Goal: Task Accomplishment & Management: Complete application form

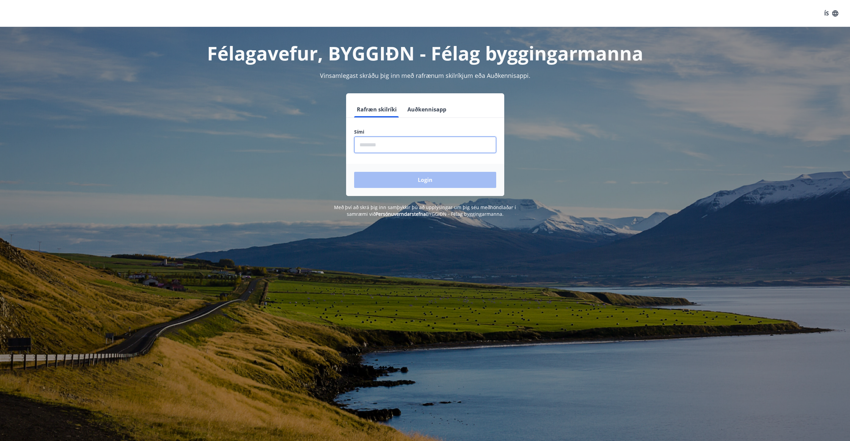
click at [436, 144] on input "phone" at bounding box center [425, 144] width 142 height 16
type input "********"
click at [456, 180] on button "Login" at bounding box center [425, 180] width 142 height 16
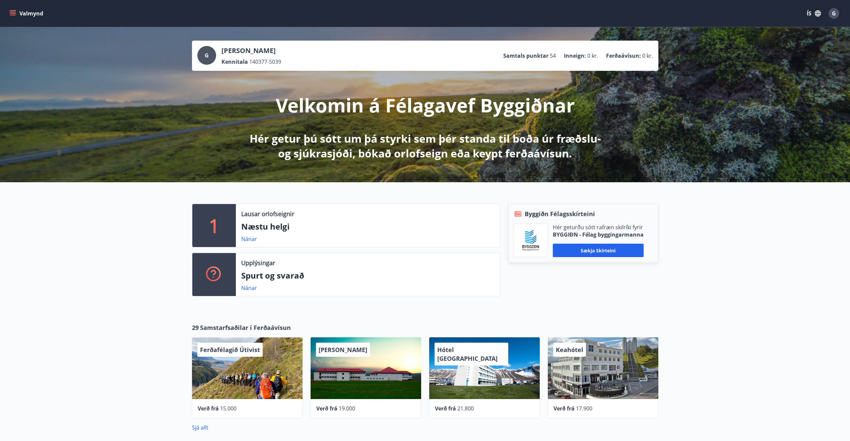
click at [18, 13] on button "Valmynd" at bounding box center [27, 13] width 38 height 12
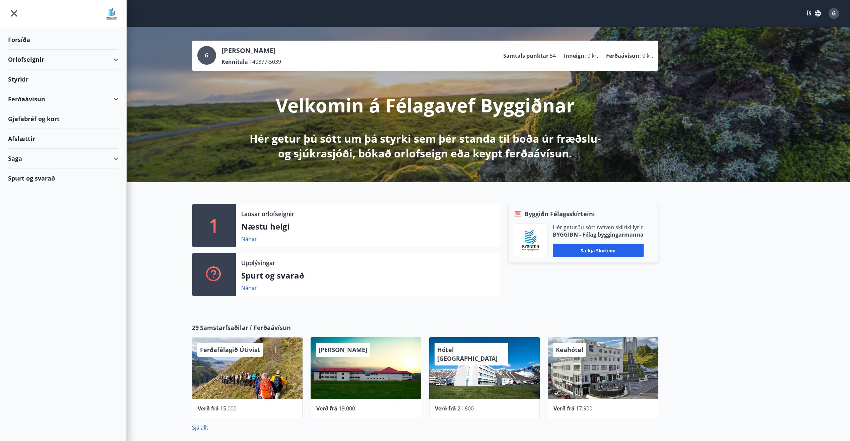
click at [51, 80] on div "Styrkir" at bounding box center [63, 79] width 110 height 20
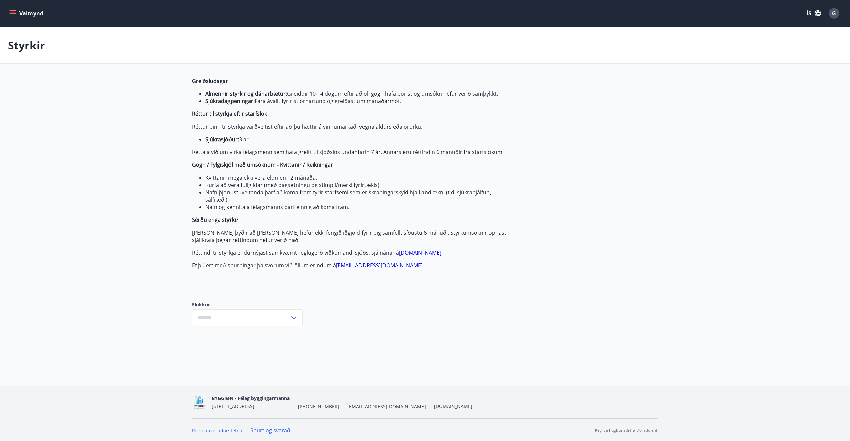
type input "***"
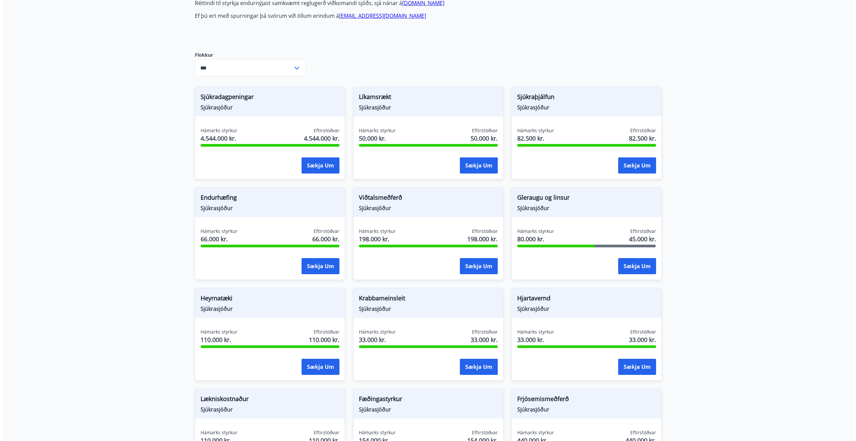
scroll to position [268, 0]
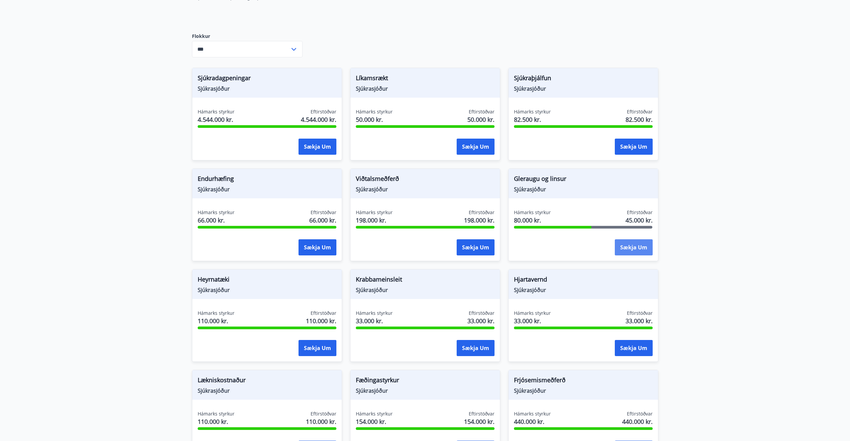
click at [633, 248] on button "Sækja um" at bounding box center [634, 247] width 38 height 16
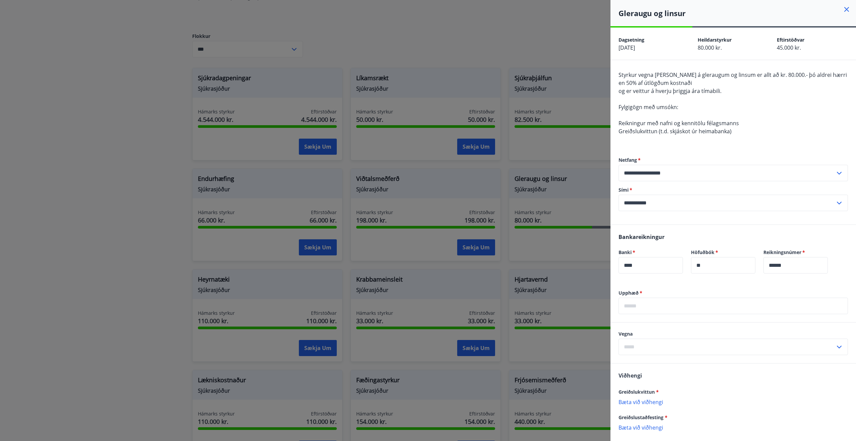
click at [835, 347] on icon at bounding box center [839, 347] width 8 height 8
click at [673, 363] on li "Gleraugu" at bounding box center [733, 361] width 229 height 12
type input "********"
click at [690, 307] on input "text" at bounding box center [732, 305] width 229 height 16
type input "******"
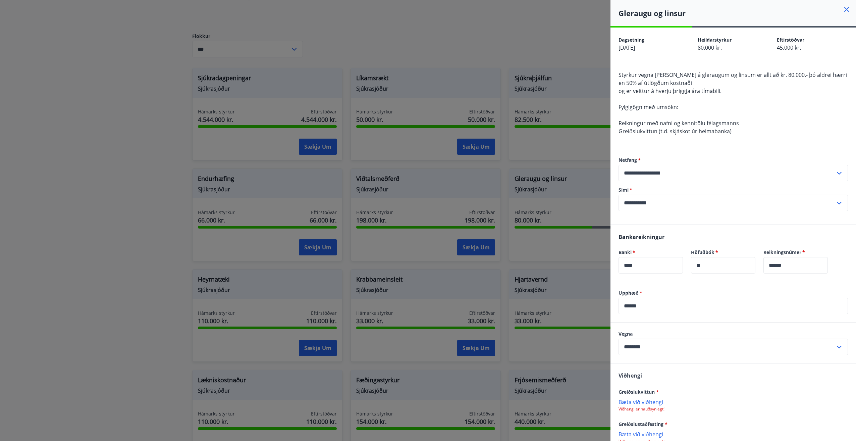
click at [704, 378] on div "Viðhengi Greiðslukvittun * [PERSON_NAME] við viðhengi Viðhengi er nauðsynlegt! …" at bounding box center [732, 420] width 245 height 114
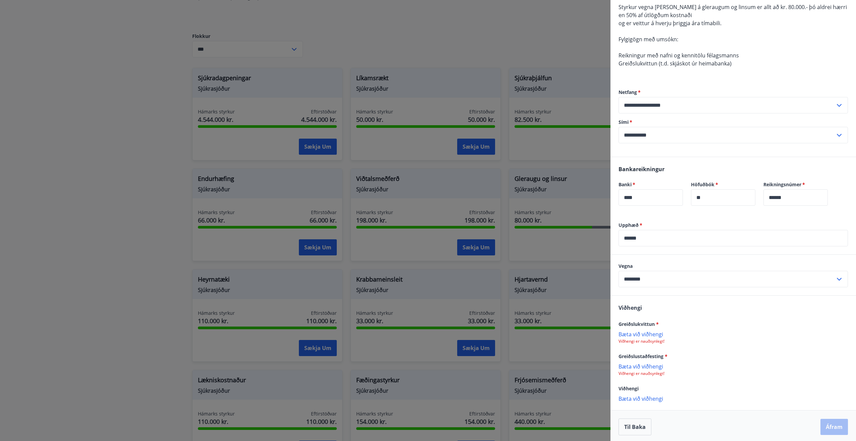
scroll to position [70, 0]
click at [653, 331] on p "Bæta við viðhengi" at bounding box center [732, 331] width 229 height 7
click at [655, 367] on p "Bæta við viðhengi" at bounding box center [732, 364] width 229 height 7
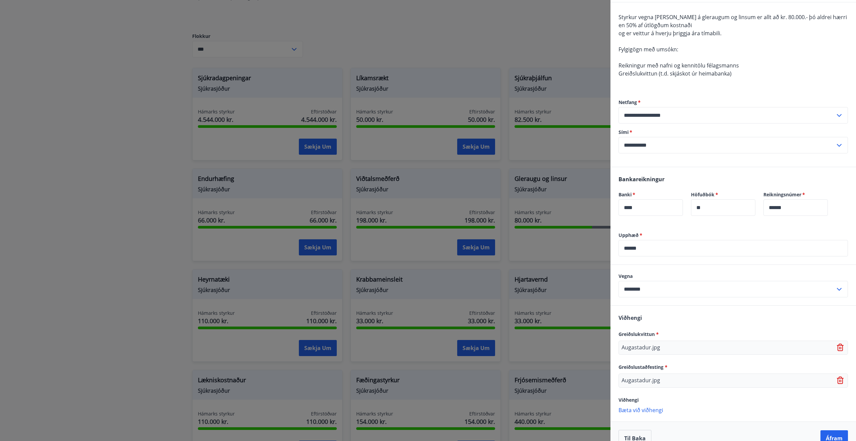
scroll to position [71, 0]
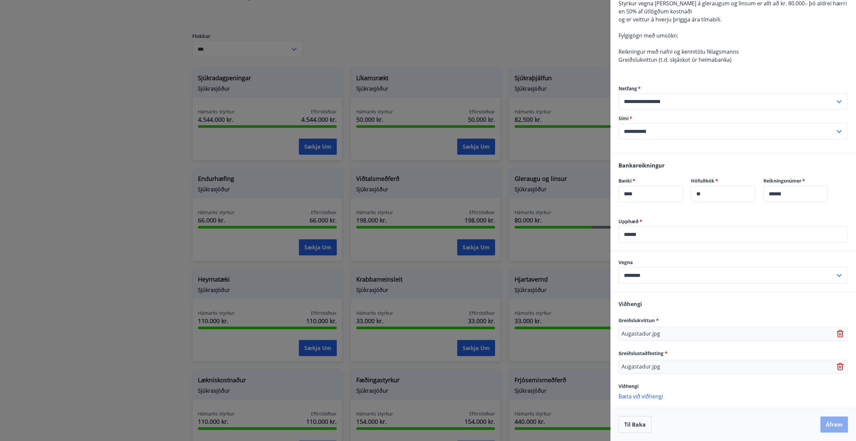
click at [829, 423] on button "Áfram" at bounding box center [833, 424] width 27 height 16
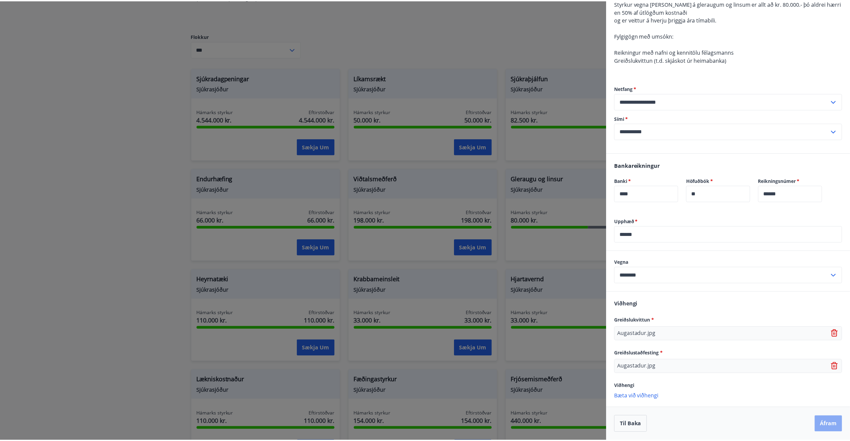
scroll to position [0, 0]
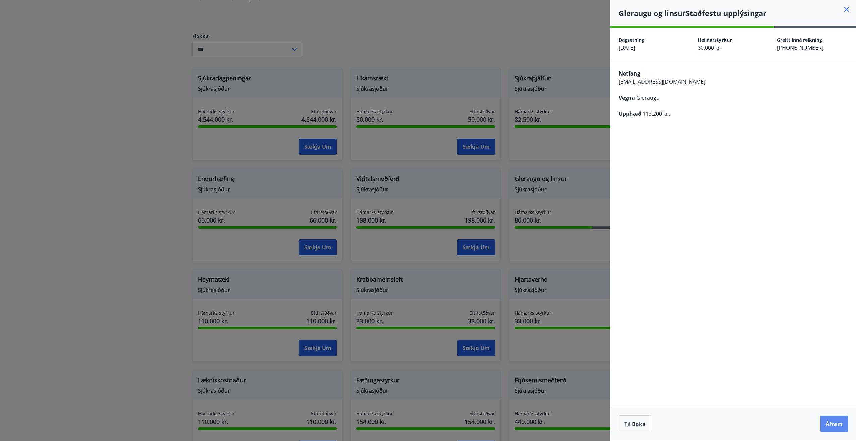
click at [833, 424] on button "Áfram" at bounding box center [833, 423] width 27 height 16
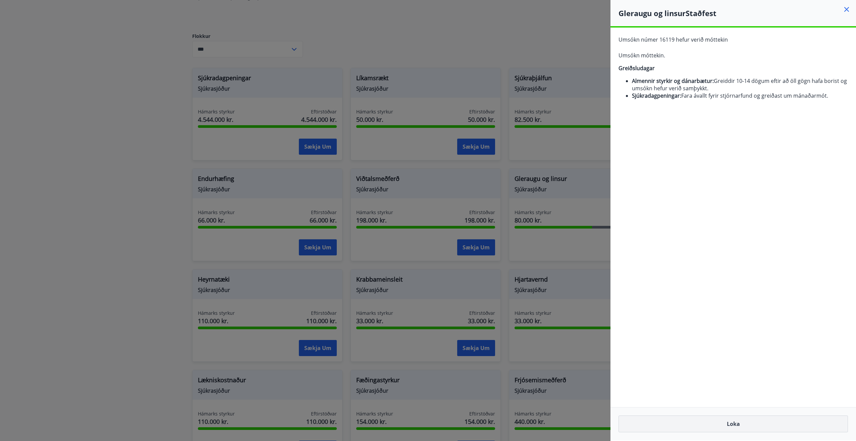
click at [738, 425] on button "Loka" at bounding box center [732, 423] width 229 height 17
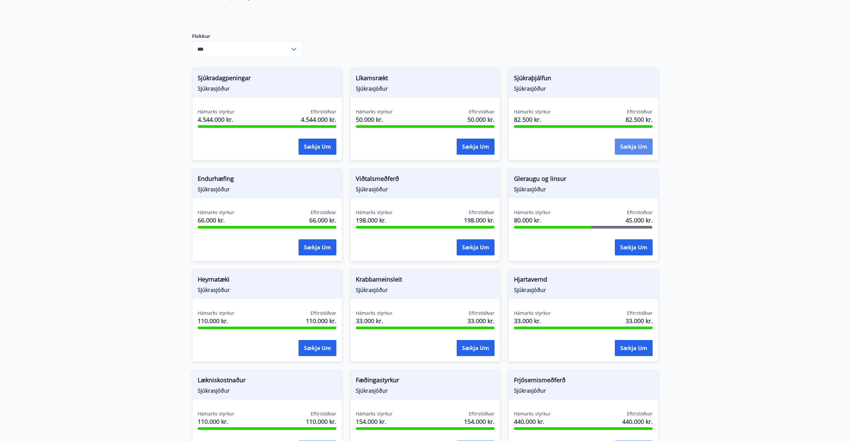
click at [633, 150] on button "Sækja um" at bounding box center [634, 146] width 38 height 16
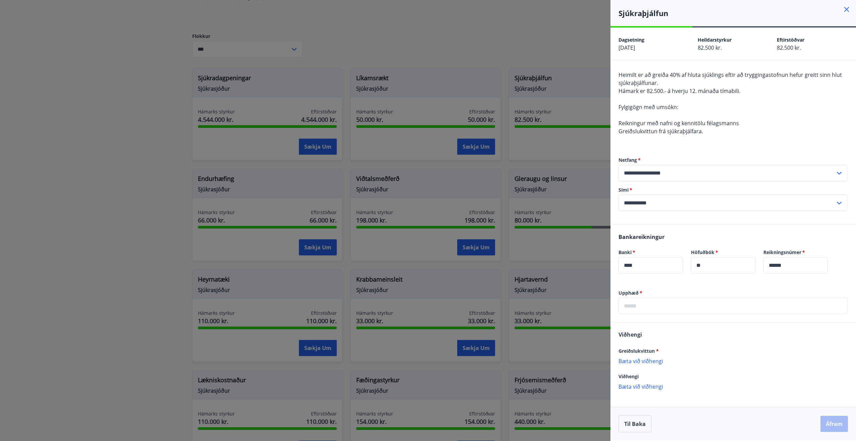
click at [734, 309] on input "text" at bounding box center [732, 305] width 229 height 16
type input "*****"
click at [656, 361] on p "Bæta við viðhengi" at bounding box center [732, 360] width 229 height 7
click at [837, 426] on button "Áfram" at bounding box center [833, 423] width 27 height 16
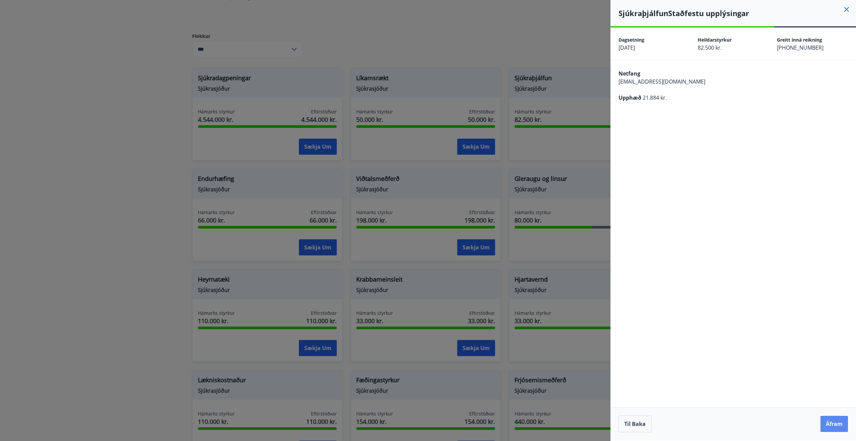
click at [833, 424] on button "Áfram" at bounding box center [833, 423] width 27 height 16
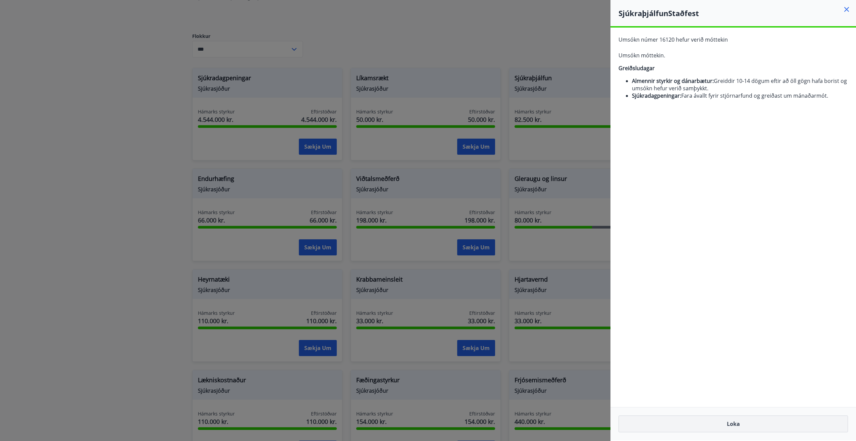
click at [740, 424] on button "Loka" at bounding box center [732, 423] width 229 height 17
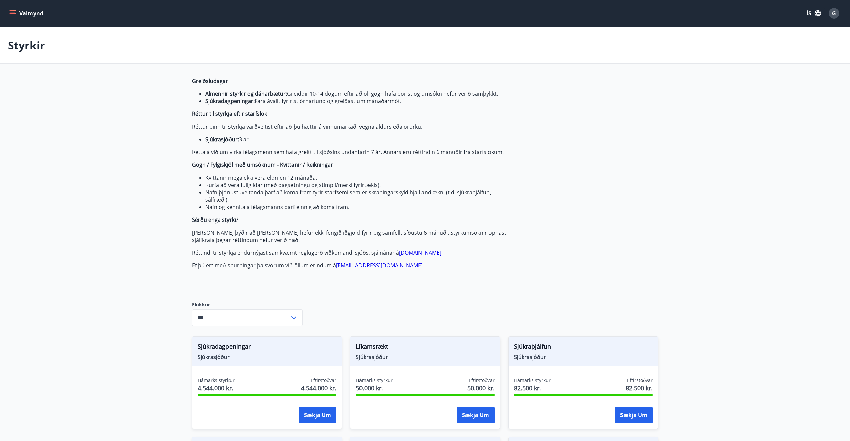
click at [28, 15] on button "Valmynd" at bounding box center [27, 13] width 38 height 12
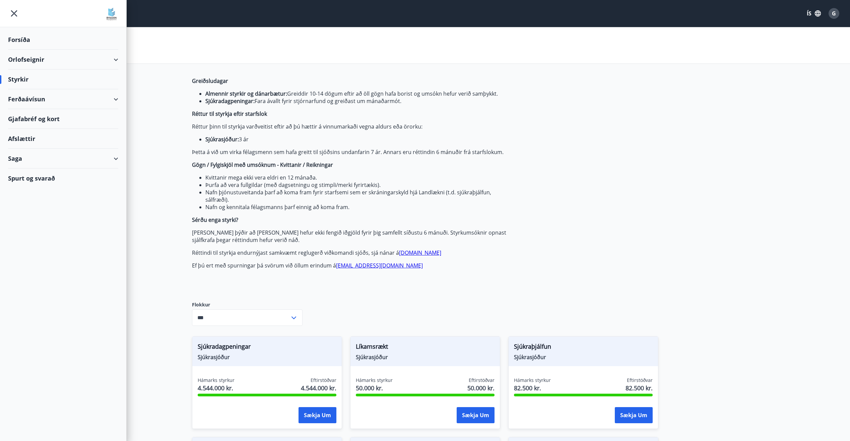
click at [17, 40] on div "Forsíða" at bounding box center [63, 40] width 110 height 20
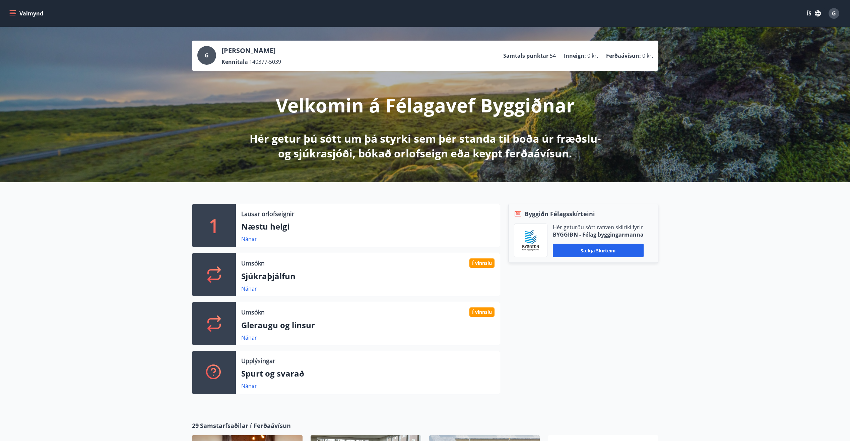
click at [210, 55] on div "G" at bounding box center [206, 55] width 19 height 19
click at [836, 16] on span "G" at bounding box center [834, 13] width 4 height 7
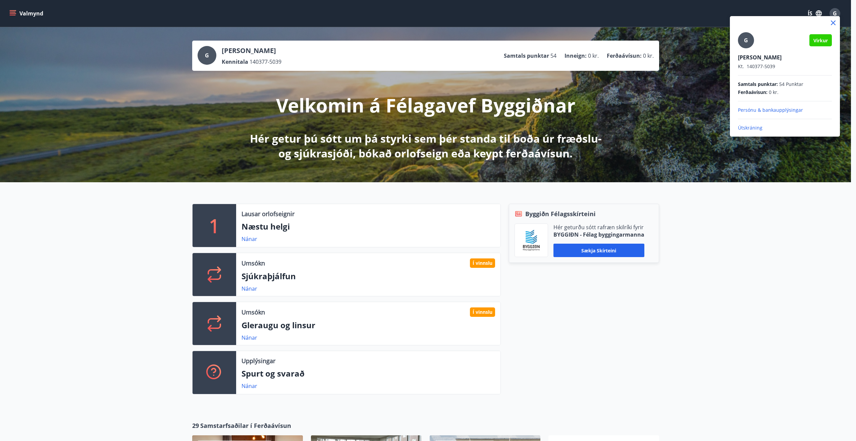
click at [753, 127] on p "Útskráning" at bounding box center [785, 127] width 94 height 7
